Goal: Obtain resource: Obtain resource

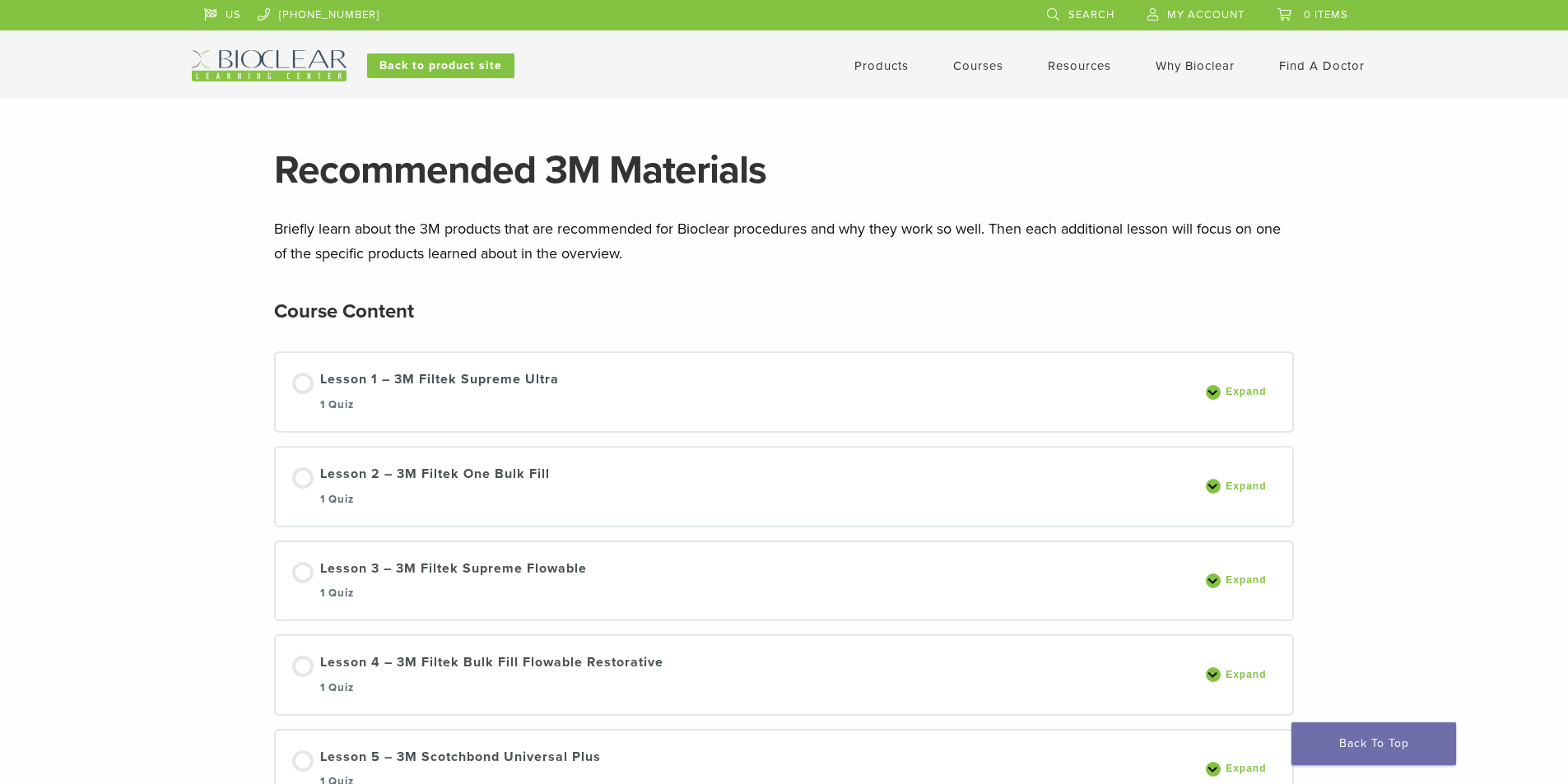
click at [890, 66] on link "Products" at bounding box center [881, 65] width 54 height 15
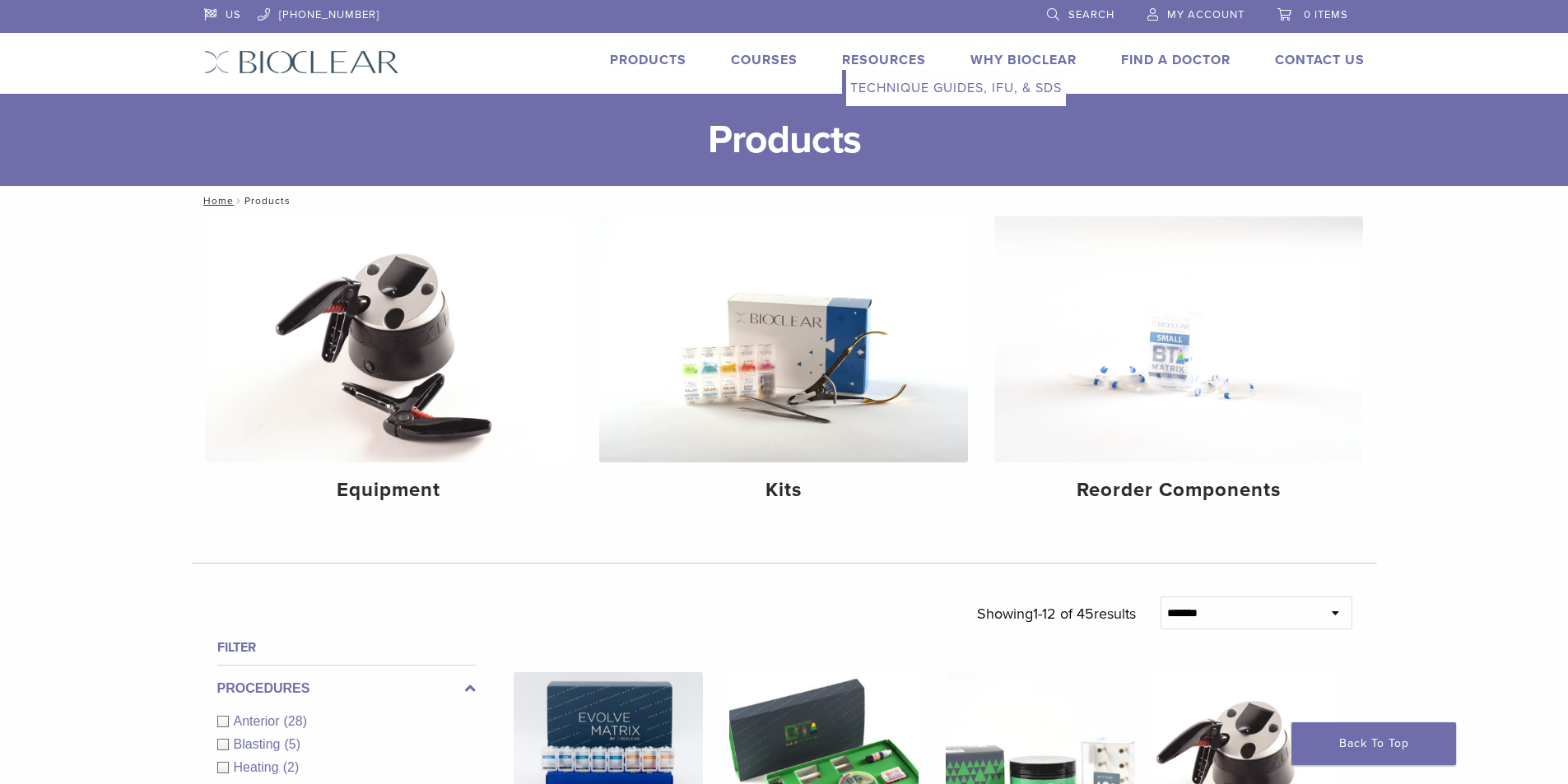
click at [888, 86] on link "Technique Guides, IFU, & SDS" at bounding box center [956, 87] width 220 height 37
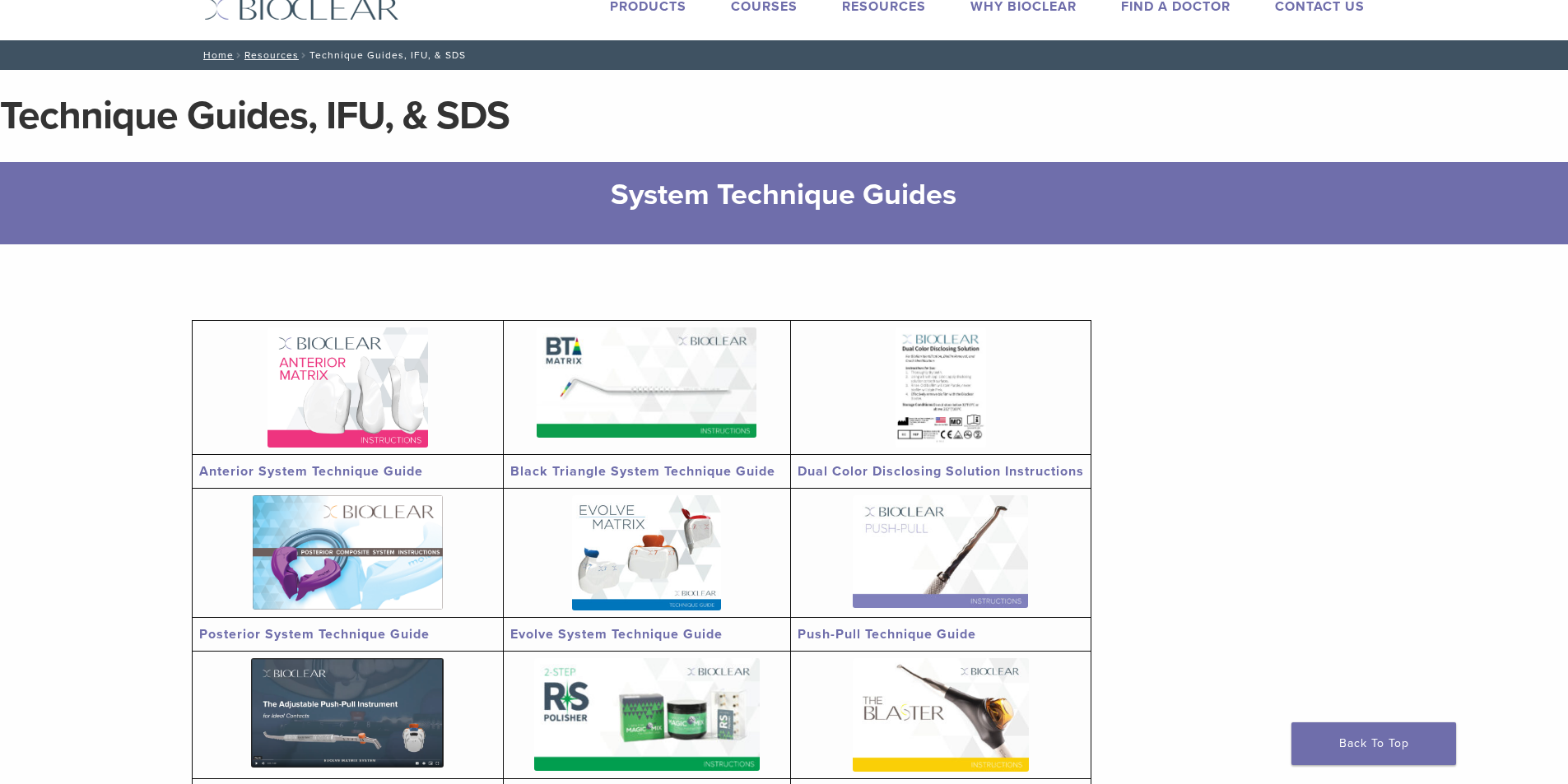
scroll to position [82, 0]
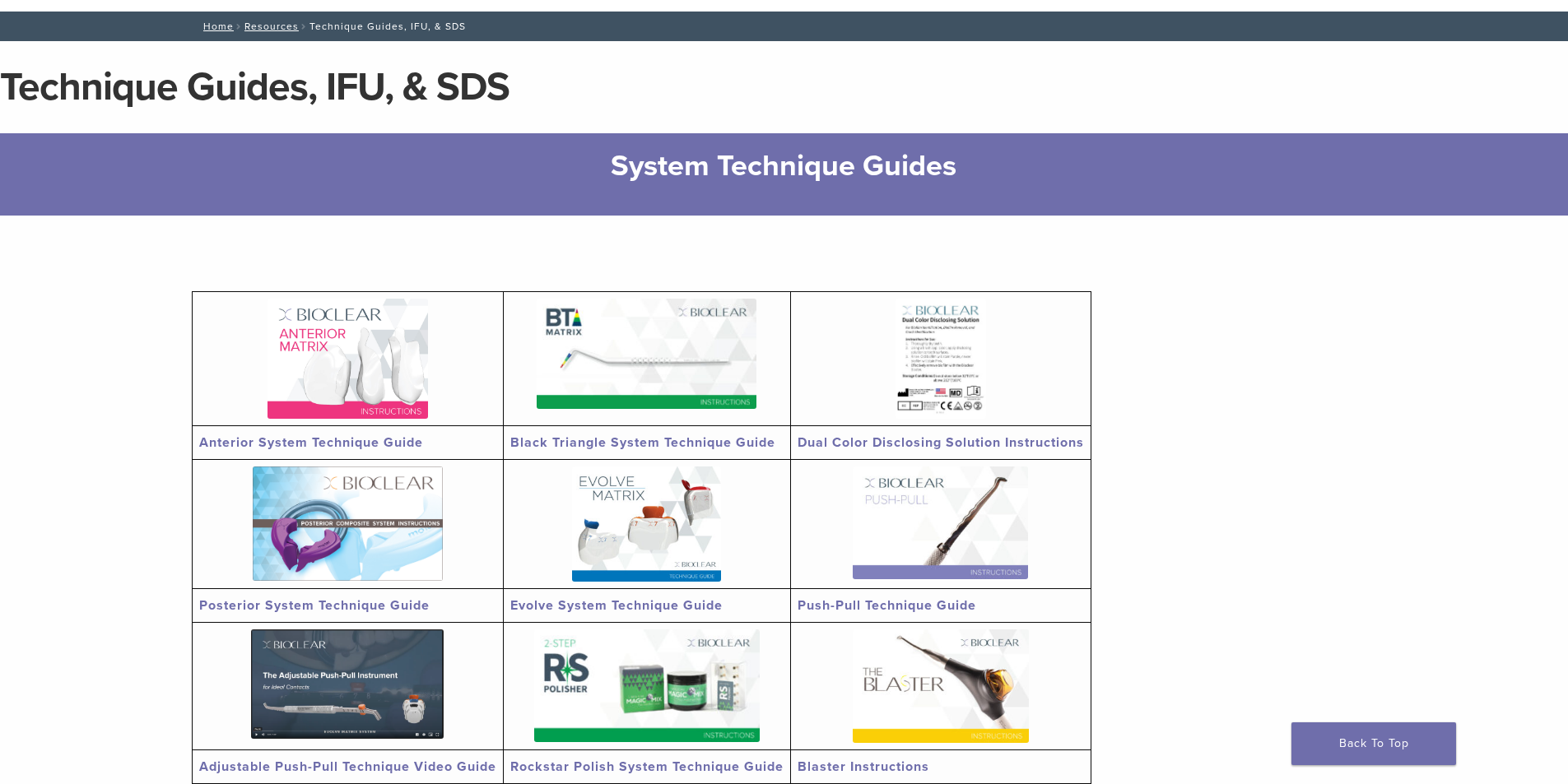
click at [432, 369] on link at bounding box center [347, 359] width 297 height 120
